Goal: Task Accomplishment & Management: Complete application form

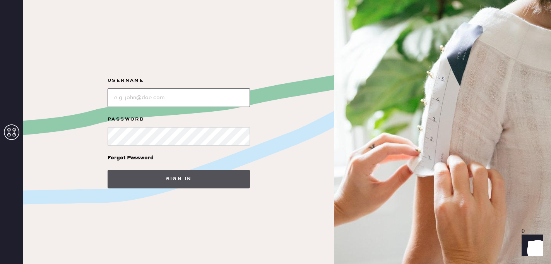
type input "reformationsouthcoastplaza"
click at [174, 172] on button "Sign in" at bounding box center [179, 178] width 142 height 19
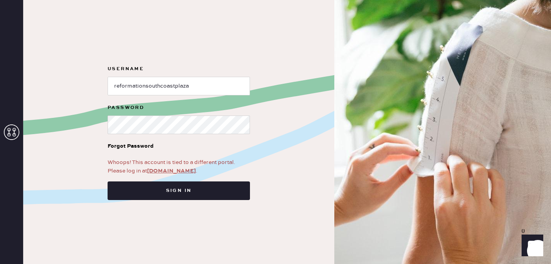
click at [174, 173] on link "app.hemster.co" at bounding box center [171, 170] width 49 height 7
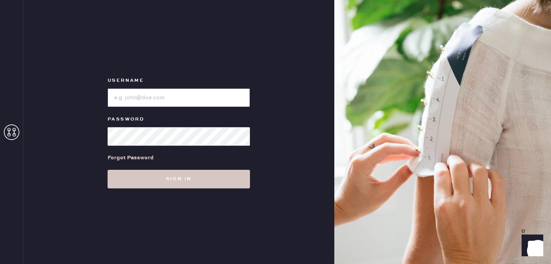
type input "reformationsouthcoastplaza"
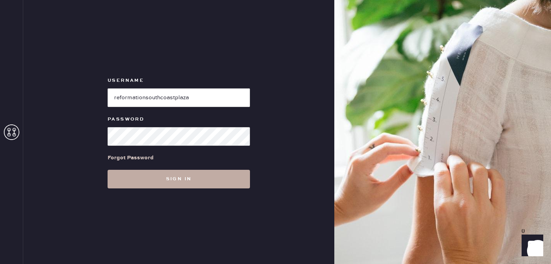
click at [130, 184] on button "Sign in" at bounding box center [179, 178] width 142 height 19
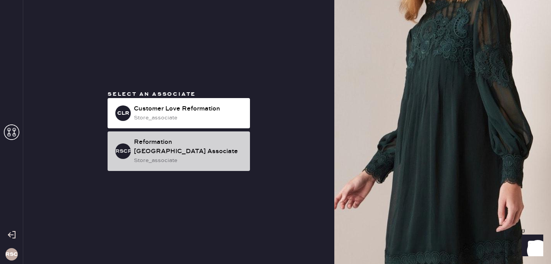
click at [192, 154] on div "Reformation [GEOGRAPHIC_DATA] Associate" at bounding box center [189, 146] width 110 height 19
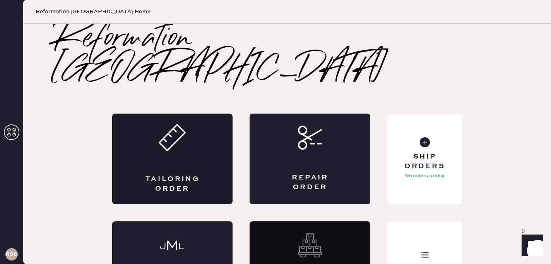
click at [166, 139] on div "Tailoring Order" at bounding box center [172, 158] width 121 height 91
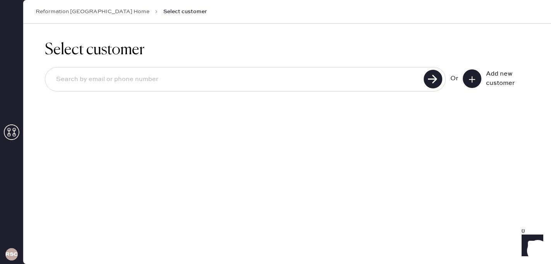
click at [471, 79] on icon at bounding box center [472, 79] width 8 height 8
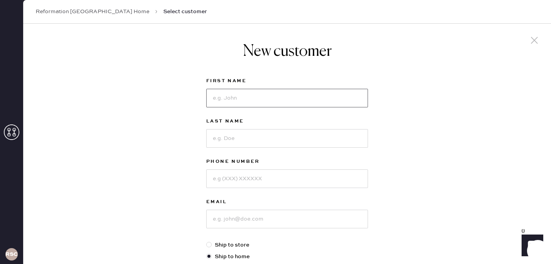
click at [239, 103] on input at bounding box center [287, 98] width 162 height 19
type input "[PERSON_NAME]"
click at [246, 140] on input at bounding box center [287, 138] width 162 height 19
type input "[PERSON_NAME]"
click at [253, 181] on input at bounding box center [287, 178] width 162 height 19
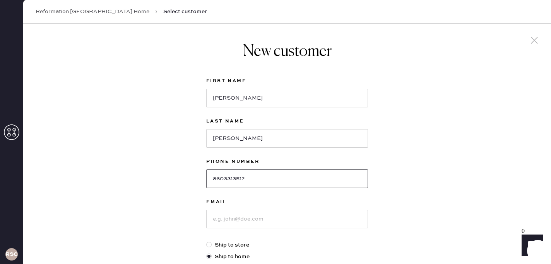
type input "8603313512"
click at [255, 220] on input at bounding box center [287, 218] width 162 height 19
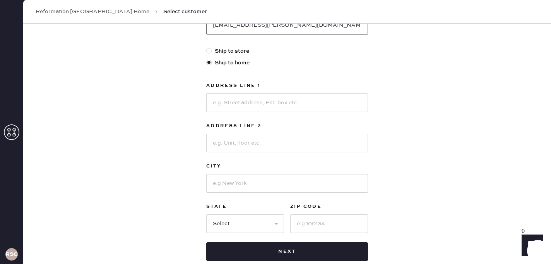
scroll to position [195, 0]
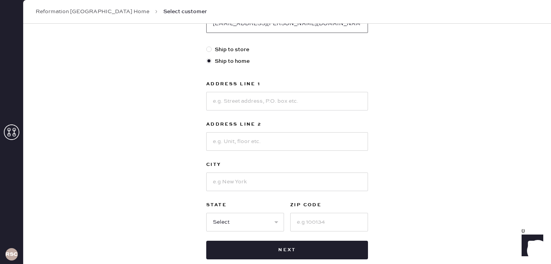
type input "[EMAIL_ADDRESS][PERSON_NAME][DOMAIN_NAME]"
click at [272, 100] on input at bounding box center [287, 101] width 162 height 19
type input "[STREET_ADDRESS]"
click at [235, 183] on input at bounding box center [287, 181] width 162 height 19
type input "[GEOGRAPHIC_DATA]"
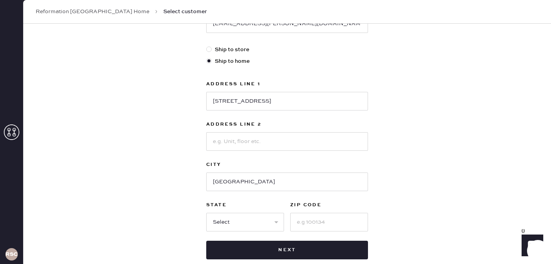
click at [178, 212] on div "New customer First Name [PERSON_NAME] Last Name [PERSON_NAME] Phone Number [PHO…" at bounding box center [287, 69] width 528 height 480
click at [218, 221] on select "Select AK AL AR AZ CA CO CT [GEOGRAPHIC_DATA] DE FL [GEOGRAPHIC_DATA] HI [GEOGR…" at bounding box center [245, 221] width 78 height 19
select select "CA"
click at [302, 224] on input at bounding box center [329, 221] width 78 height 19
type input "90808"
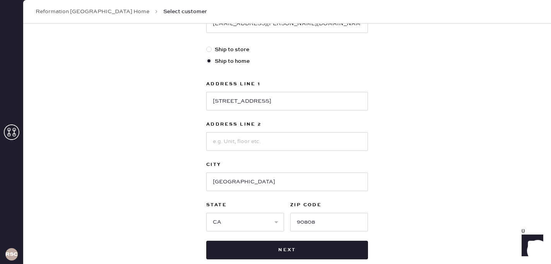
click at [398, 211] on div "New customer First Name [PERSON_NAME] Last Name [PERSON_NAME] Phone Number [PHO…" at bounding box center [287, 69] width 528 height 480
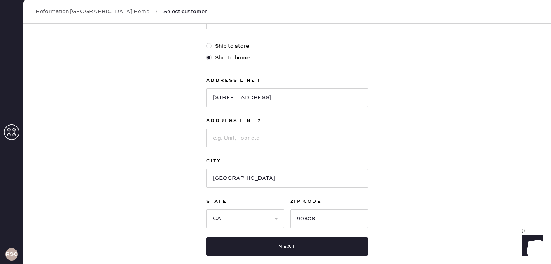
scroll to position [240, 0]
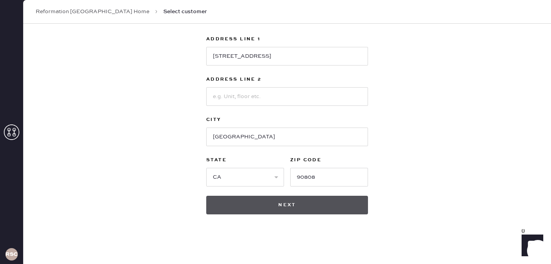
click at [287, 210] on button "Next" at bounding box center [287, 204] width 162 height 19
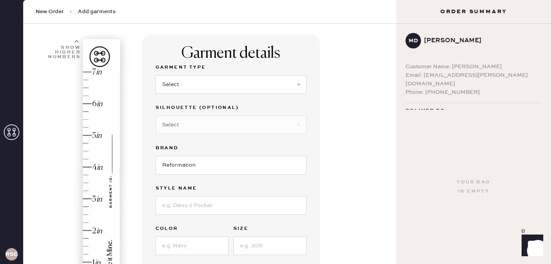
scroll to position [48, 0]
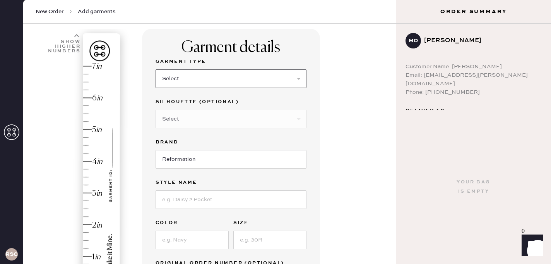
click at [185, 82] on select "Select Basic Skirt Jeans Leggings Pants Shorts Basic Sleeved Dress Basic Sleeve…" at bounding box center [231, 78] width 151 height 19
select select "6"
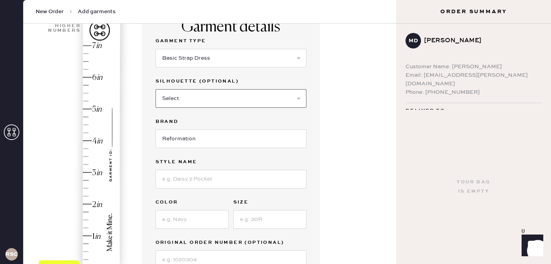
click at [233, 96] on select "Select Maxi Dress Midi Dress Mini Dress Other" at bounding box center [231, 98] width 151 height 19
select select "39"
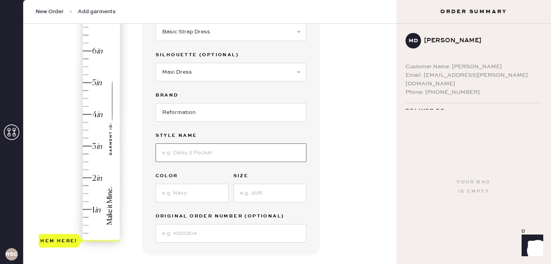
click at [216, 148] on input at bounding box center [231, 152] width 151 height 19
type input "[PERSON_NAME] Silk Dress"
click at [207, 197] on input at bounding box center [192, 192] width 73 height 19
type input "Fior Di Latte"
click at [240, 189] on input at bounding box center [269, 192] width 73 height 19
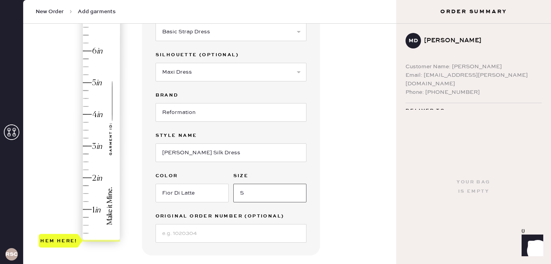
type input "S"
type input "5"
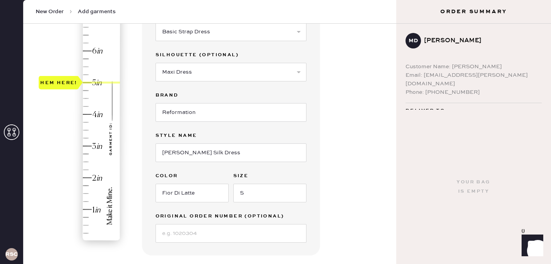
click at [97, 84] on div "Hem here!" at bounding box center [80, 130] width 82 height 228
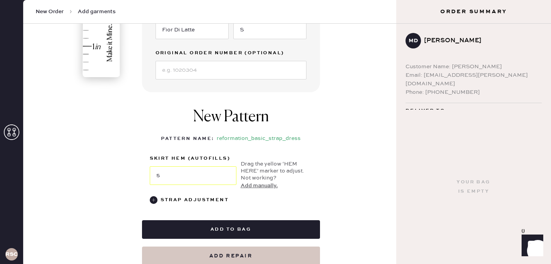
scroll to position [272, 0]
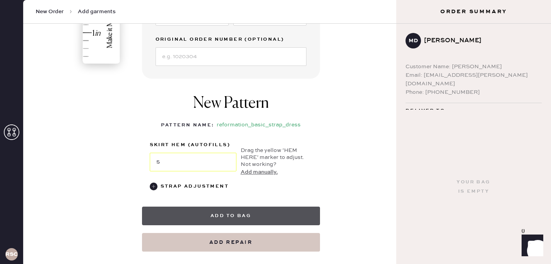
click at [218, 221] on button "Add to bag" at bounding box center [231, 215] width 178 height 19
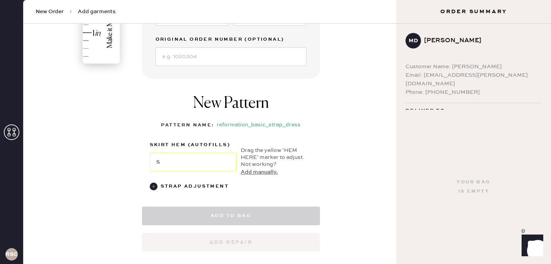
select select
select select "6"
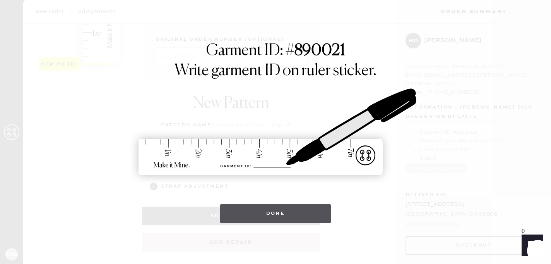
click at [291, 218] on button "Done" at bounding box center [276, 213] width 112 height 19
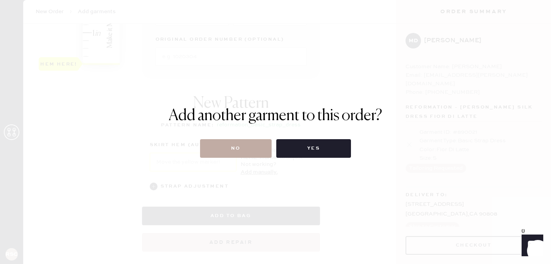
click at [232, 155] on button "No" at bounding box center [236, 148] width 72 height 19
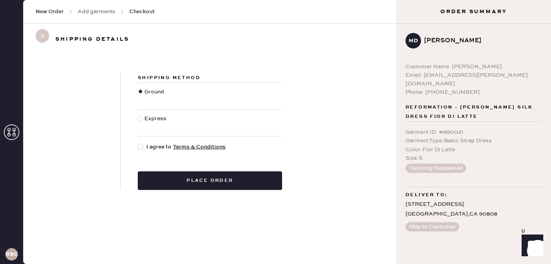
click at [144, 147] on div at bounding box center [142, 146] width 9 height 9
click at [138, 143] on input "I agree to Terms & Conditions" at bounding box center [138, 142] width 0 height 0
checkbox input "true"
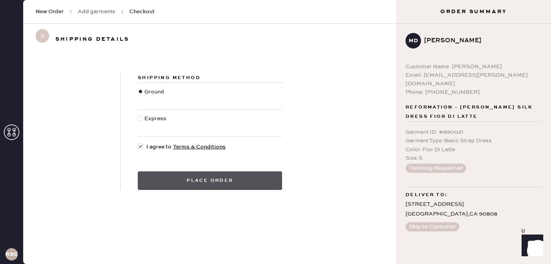
click at [167, 180] on button "Place order" at bounding box center [210, 180] width 144 height 19
